Goal: Find specific page/section: Find specific page/section

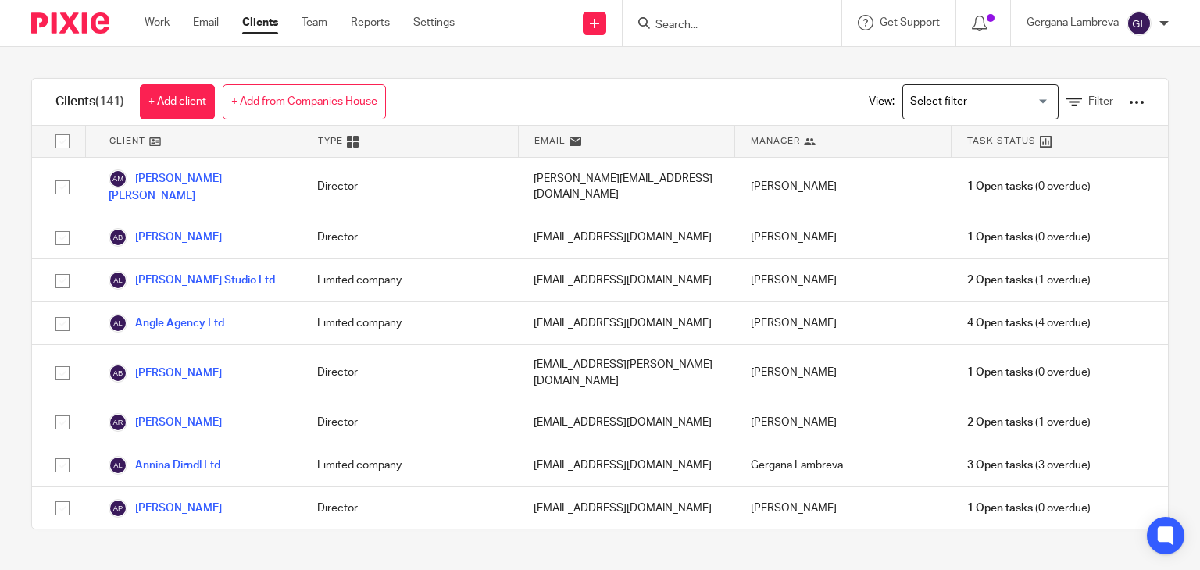
click at [720, 11] on div at bounding box center [731, 23] width 219 height 46
click at [712, 20] on input "Search" at bounding box center [724, 26] width 141 height 14
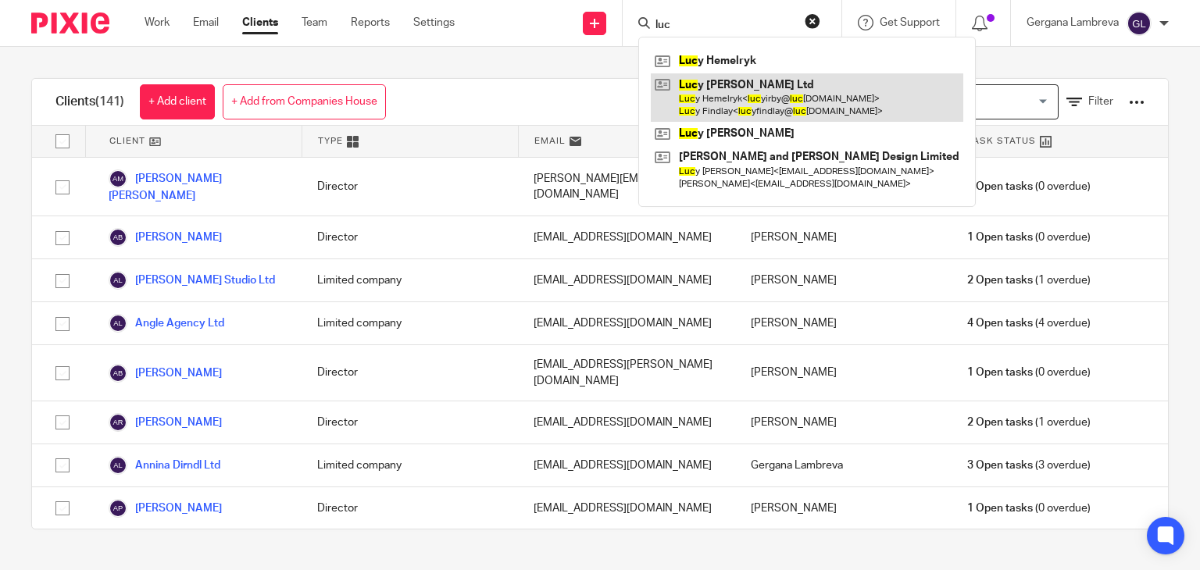
type input "luc"
click at [714, 83] on link at bounding box center [807, 97] width 312 height 48
